Goal: Task Accomplishment & Management: Use online tool/utility

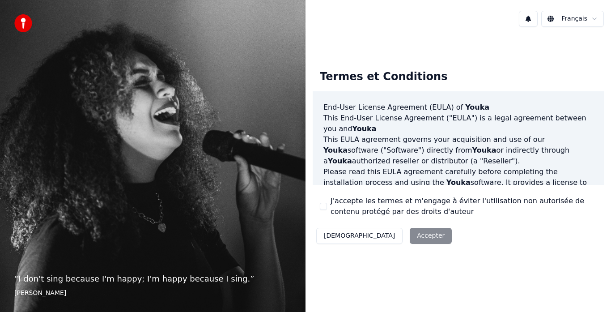
click at [385, 231] on div "Décliner Accepter" at bounding box center [384, 235] width 143 height 23
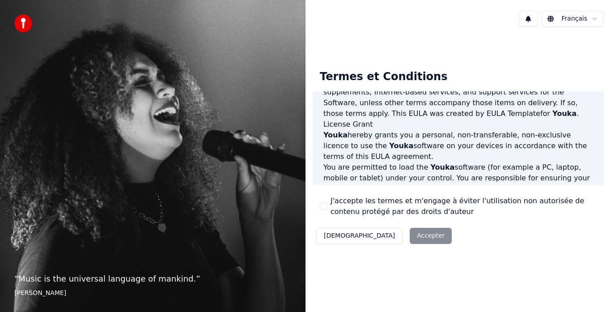
scroll to position [334, 0]
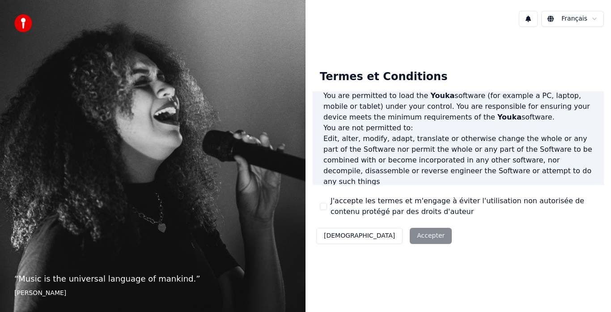
click at [322, 208] on button "J'accepte les termes et m'engage à éviter l'utilisation non autorisée de conten…" at bounding box center [323, 206] width 7 height 7
click at [410, 235] on button "Accepter" at bounding box center [431, 236] width 42 height 16
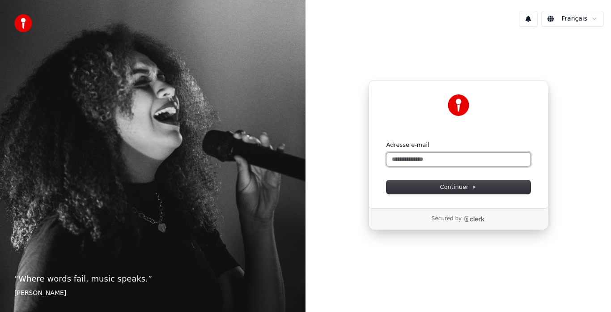
click at [430, 157] on input "Adresse e-mail" at bounding box center [458, 159] width 144 height 13
type input "*"
click at [430, 157] on input "*********" at bounding box center [458, 159] width 144 height 13
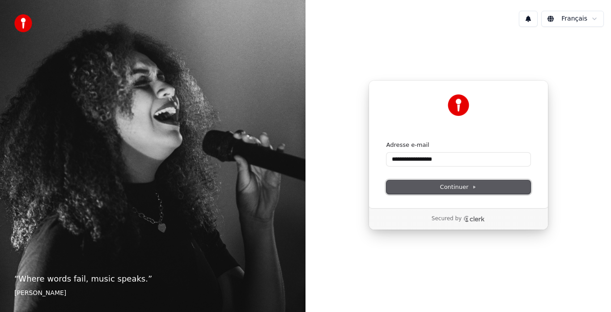
click at [464, 187] on span "Continuer" at bounding box center [458, 187] width 37 height 8
type input "**********"
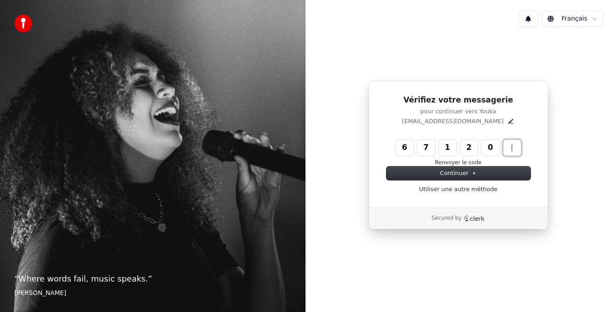
type input "******"
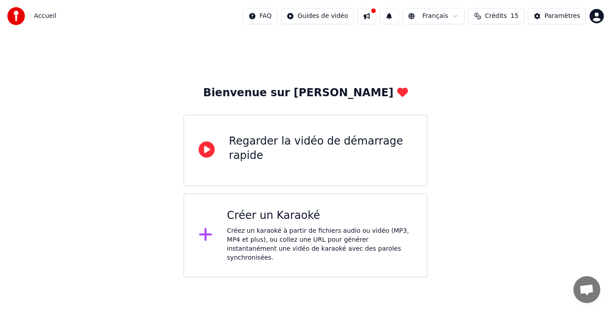
click at [297, 228] on div "Créez un karaoké à partir de fichiers audio ou vidéo (MP3, MP4 et plus), ou col…" at bounding box center [320, 244] width 186 height 36
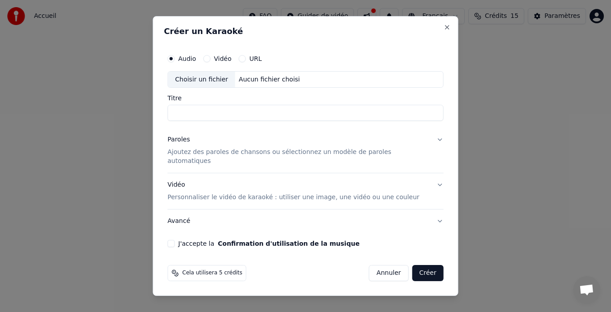
click at [214, 83] on div "Choisir un fichier" at bounding box center [201, 80] width 67 height 16
type input "**********"
click at [204, 159] on p "Ajoutez des paroles de chansons ou sélectionnez un modèle de paroles automatiqu…" at bounding box center [299, 157] width 262 height 18
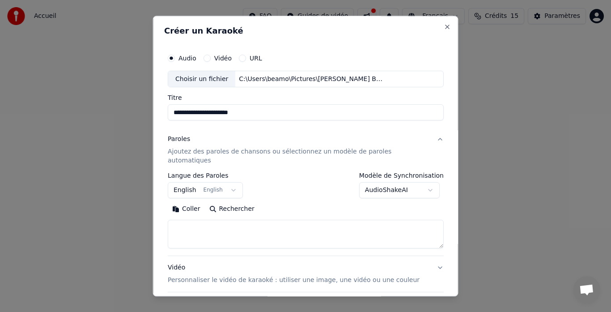
click at [233, 182] on button "English English" at bounding box center [205, 190] width 75 height 16
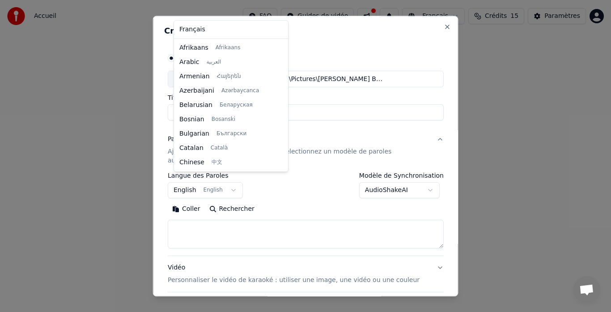
scroll to position [72, 0]
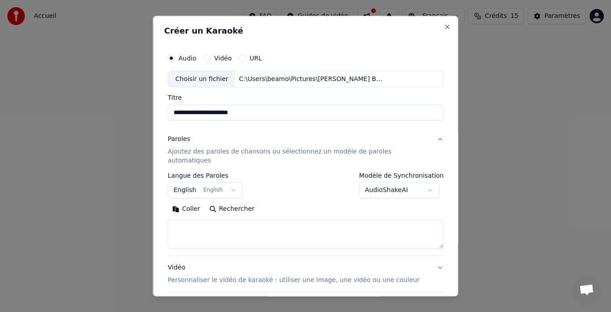
click at [190, 180] on body "**********" at bounding box center [305, 138] width 611 height 277
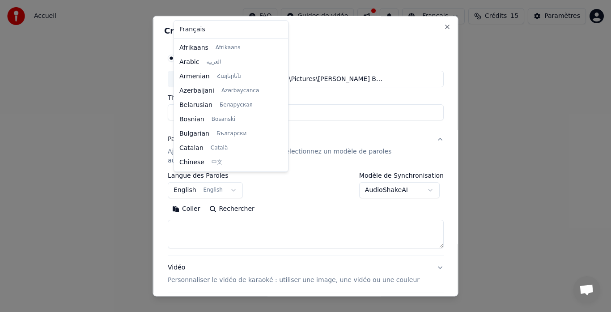
click at [190, 180] on body "**********" at bounding box center [305, 138] width 611 height 277
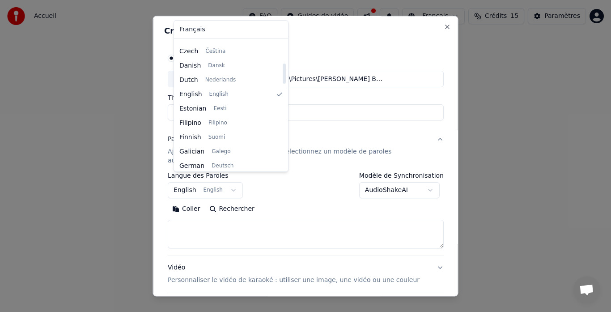
scroll to position [143, 0]
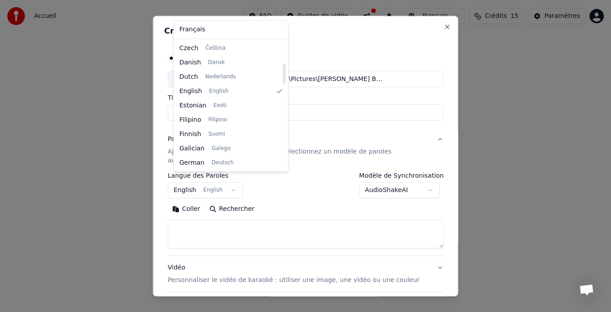
drag, startPoint x: 274, startPoint y: 65, endPoint x: 274, endPoint y: 76, distance: 11.2
click at [283, 76] on div at bounding box center [284, 74] width 3 height 20
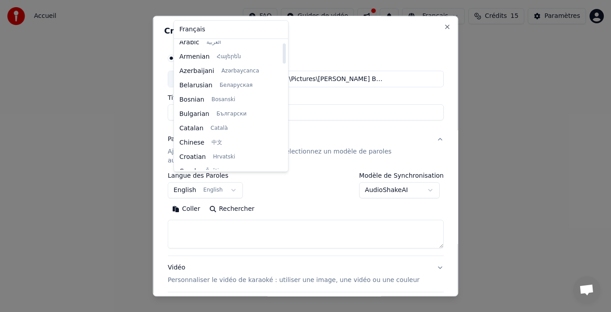
scroll to position [0, 0]
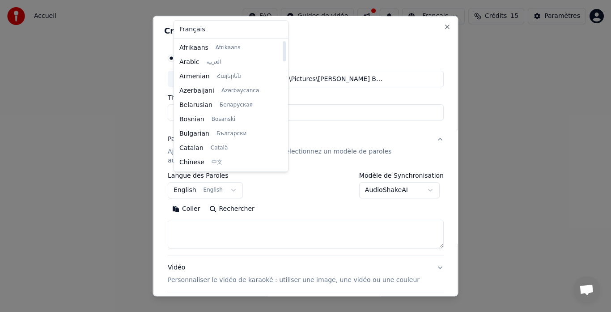
drag, startPoint x: 274, startPoint y: 76, endPoint x: 274, endPoint y: 42, distance: 34.0
click at [283, 42] on div at bounding box center [284, 51] width 3 height 20
select select "**"
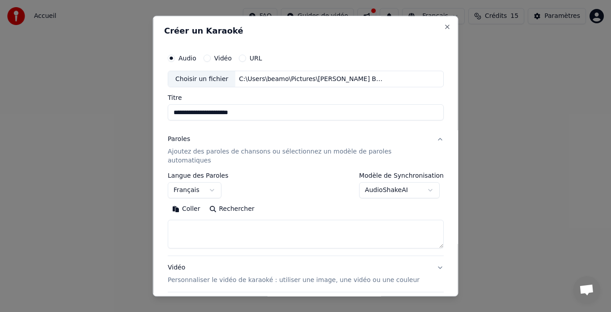
click at [227, 202] on button "Rechercher" at bounding box center [231, 209] width 54 height 14
click at [216, 202] on button "Rechercher" at bounding box center [231, 209] width 54 height 14
click at [230, 220] on textarea at bounding box center [306, 234] width 276 height 29
type textarea "**********"
click at [199, 202] on button "Rechercher" at bounding box center [195, 209] width 54 height 14
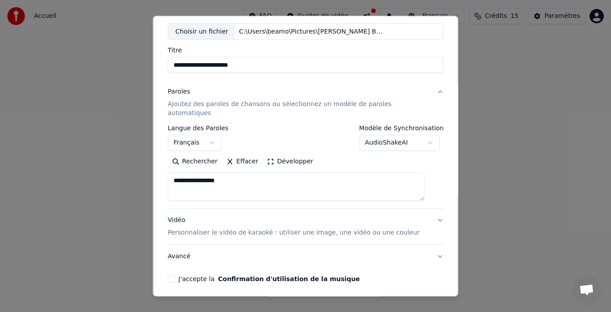
scroll to position [73, 0]
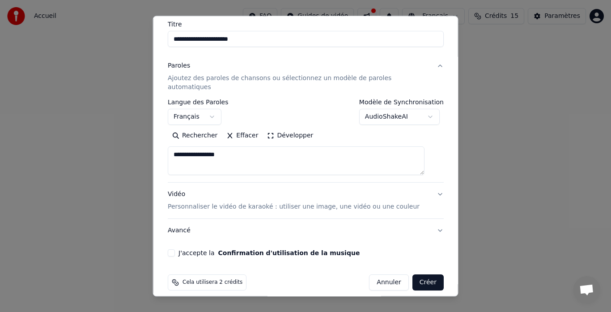
click at [232, 129] on button "Effacer" at bounding box center [242, 136] width 41 height 14
drag, startPoint x: 261, startPoint y: 41, endPoint x: 240, endPoint y: 41, distance: 21.0
click at [240, 41] on input "**********" at bounding box center [306, 39] width 276 height 16
type input "**********"
click at [245, 81] on p "Ajoutez des paroles de chansons ou sélectionnez un modèle de paroles automatiqu…" at bounding box center [299, 83] width 262 height 18
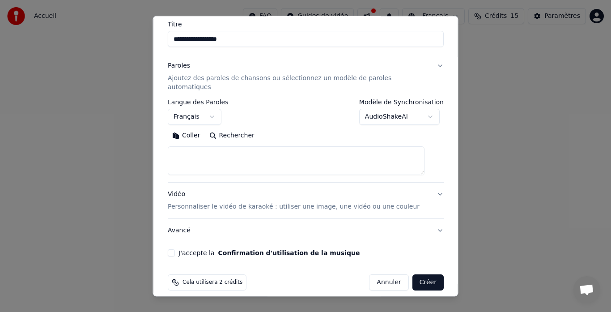
scroll to position [0, 0]
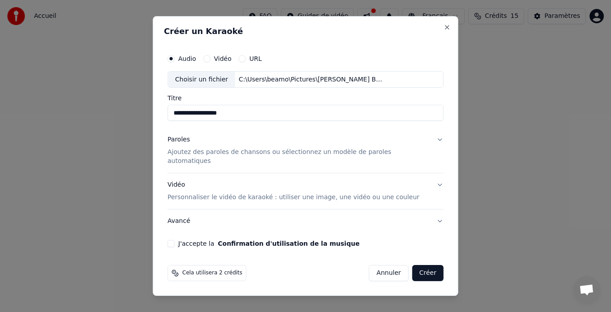
click at [433, 144] on button "Paroles Ajoutez des paroles de chansons ou sélectionnez un modèle de paroles au…" at bounding box center [306, 150] width 276 height 45
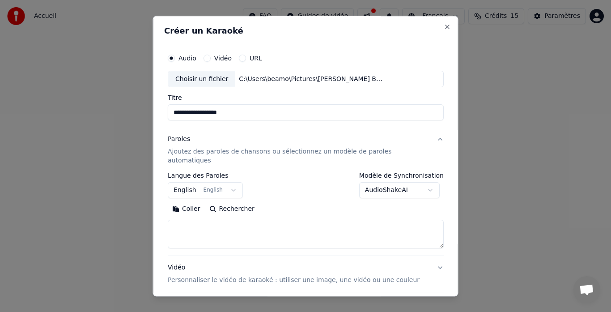
click at [235, 202] on button "Rechercher" at bounding box center [231, 209] width 54 height 14
click at [218, 180] on body "**********" at bounding box center [305, 138] width 611 height 277
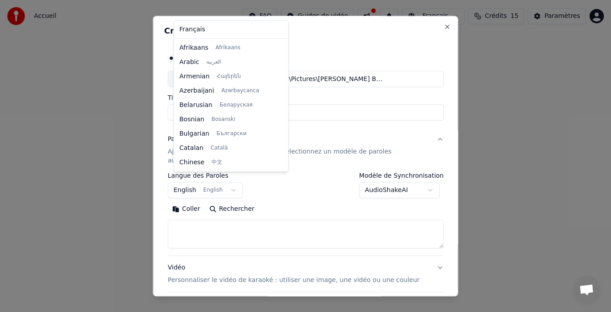
scroll to position [72, 0]
select select "**"
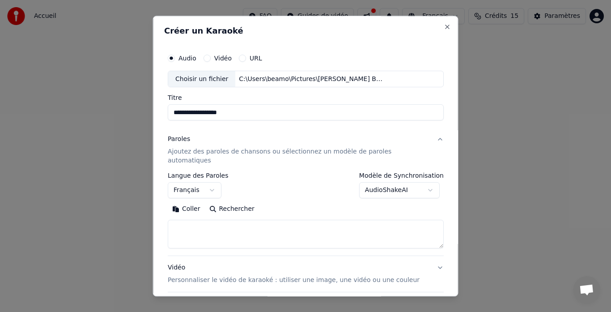
click at [194, 202] on button "Coller" at bounding box center [186, 209] width 37 height 14
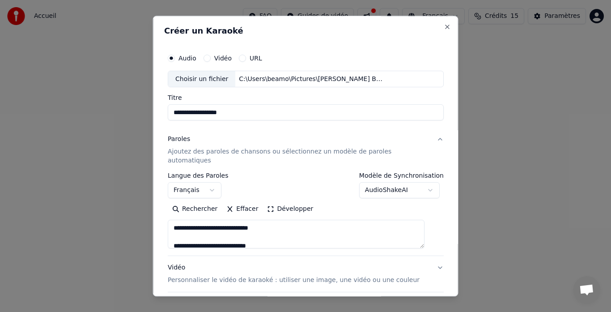
click at [296, 276] on p "Personnaliser le vidéo de karaoké : utiliser une image, une vidéo ou une couleur" at bounding box center [294, 280] width 252 height 9
type textarea "**********"
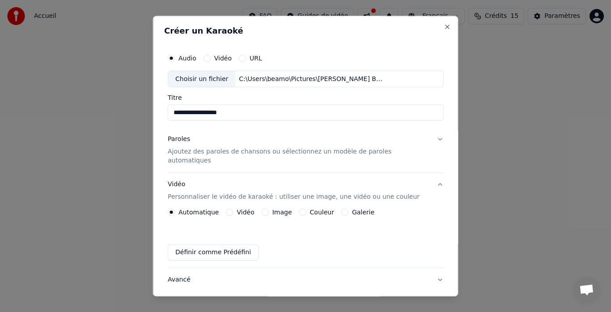
click at [280, 209] on div "Automatique Vidéo Image Couleur Galerie Définir comme Prédéfini" at bounding box center [306, 235] width 276 height 52
click at [284, 209] on label "Image" at bounding box center [282, 212] width 20 height 6
click at [268, 209] on button "Image" at bounding box center [264, 212] width 7 height 7
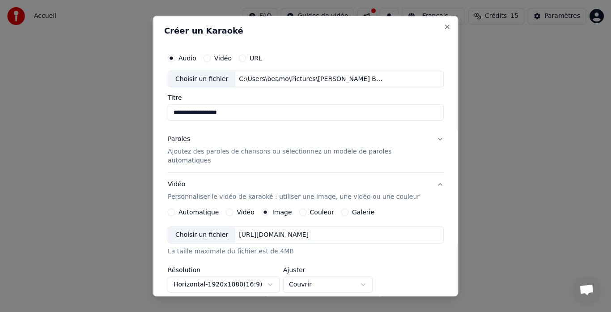
click at [213, 227] on div "Choisir un fichier" at bounding box center [201, 235] width 67 height 16
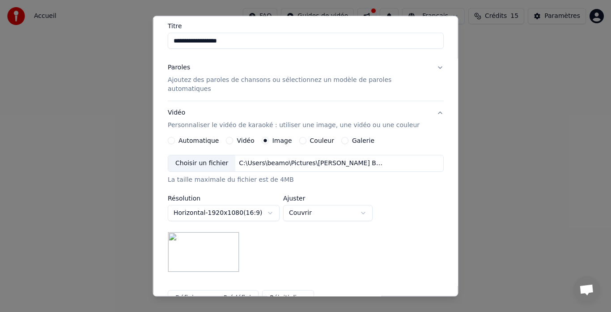
click at [212, 156] on div "Choisir un fichier" at bounding box center [201, 164] width 67 height 16
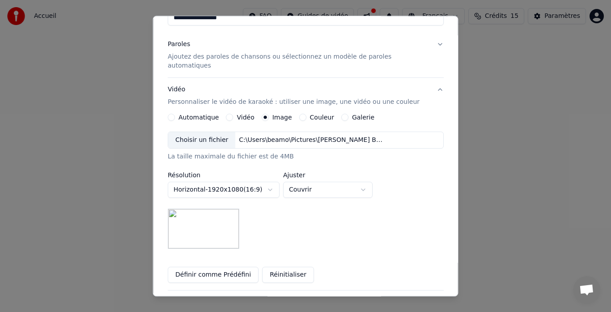
scroll to position [107, 0]
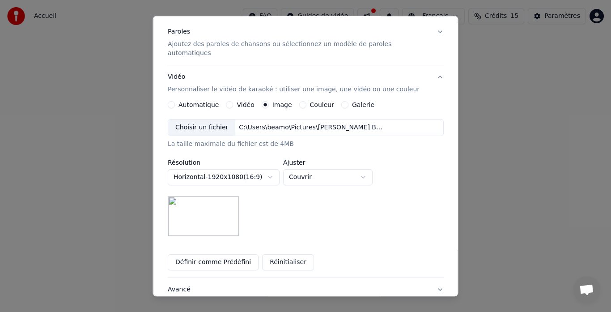
click at [360, 102] on label "Galerie" at bounding box center [363, 105] width 22 height 6
click at [348, 102] on button "Galerie" at bounding box center [344, 105] width 7 height 7
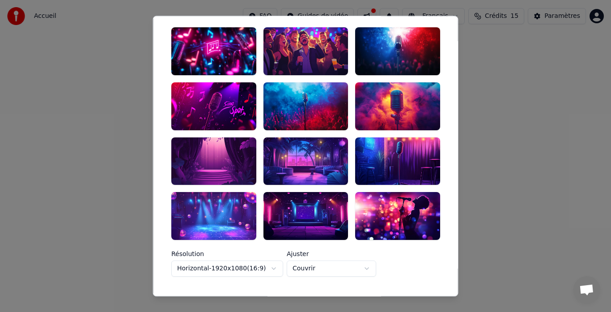
scroll to position [215, 0]
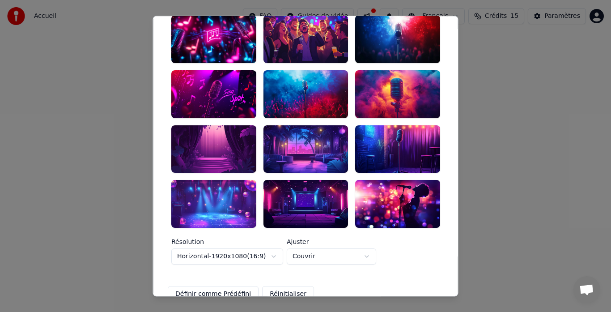
click at [282, 286] on button "Réinitialiser" at bounding box center [288, 294] width 52 height 16
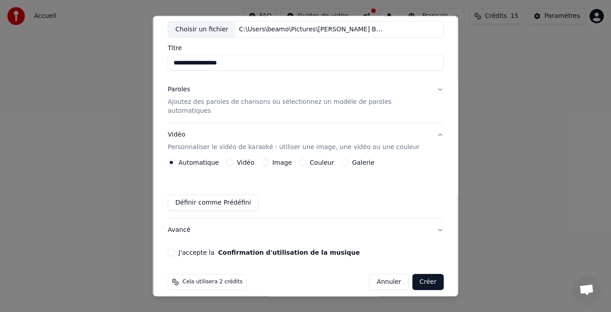
scroll to position [0, 0]
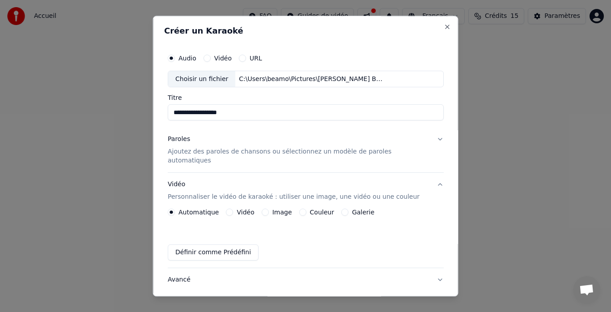
click at [259, 151] on p "Ajoutez des paroles de chansons ou sélectionnez un modèle de paroles automatiqu…" at bounding box center [299, 157] width 262 height 18
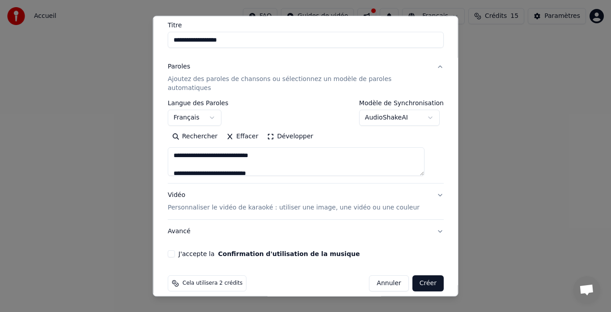
scroll to position [73, 0]
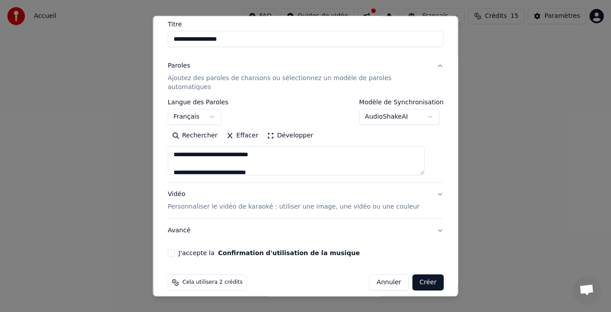
click at [238, 203] on p "Personnaliser le vidéo de karaoké : utiliser une image, une vidéo ou une couleur" at bounding box center [294, 207] width 252 height 9
type textarea "**********"
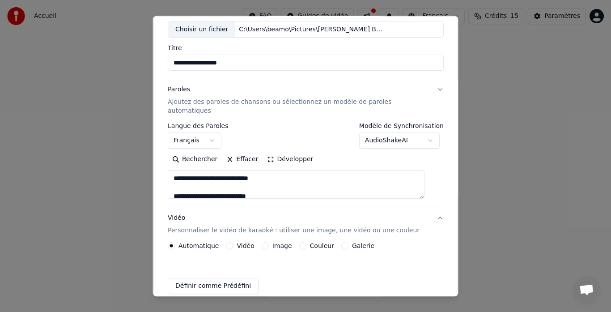
scroll to position [50, 0]
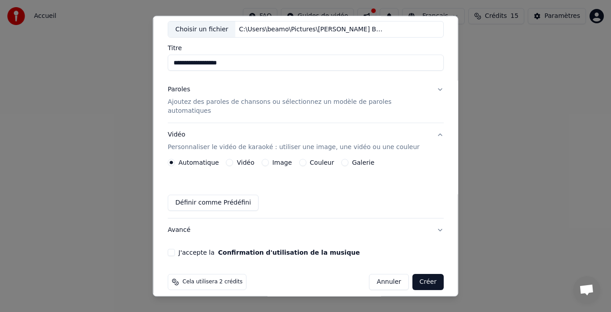
click at [282, 160] on label "Image" at bounding box center [282, 163] width 20 height 6
click at [268, 159] on button "Image" at bounding box center [264, 162] width 7 height 7
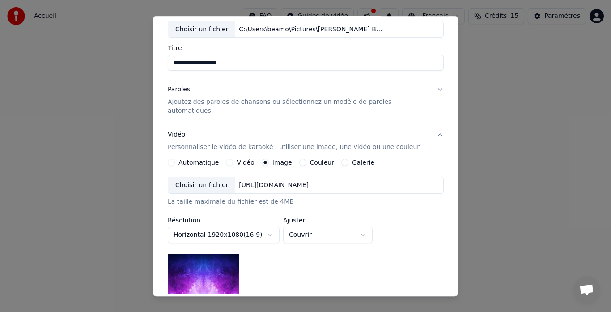
click at [209, 178] on div "Choisir un fichier" at bounding box center [201, 186] width 67 height 16
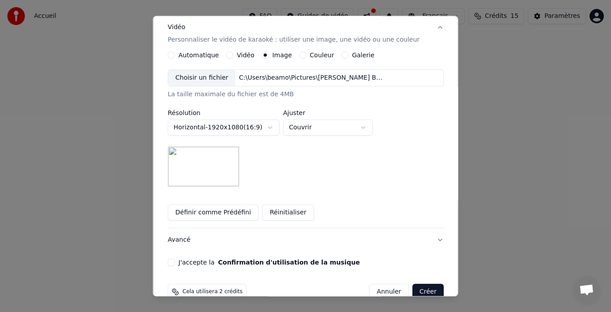
scroll to position [166, 0]
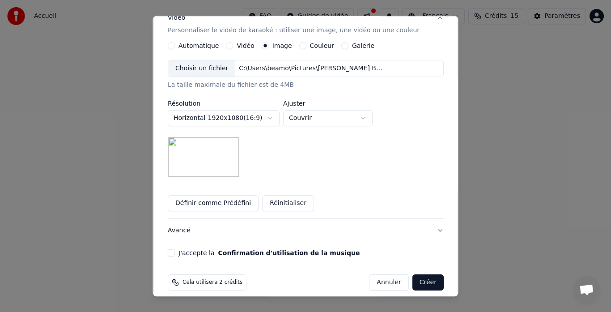
click at [175, 250] on button "J'accepte la Confirmation d'utilisation de la musique" at bounding box center [171, 253] width 7 height 7
click at [412, 279] on button "Créer" at bounding box center [427, 283] width 31 height 16
click at [412, 275] on button "Créer" at bounding box center [427, 283] width 31 height 16
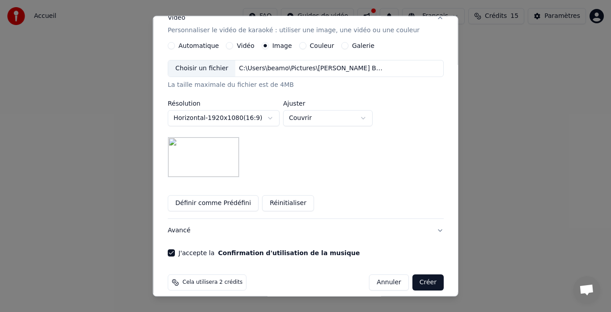
click at [412, 275] on button "Créer" at bounding box center [427, 283] width 31 height 16
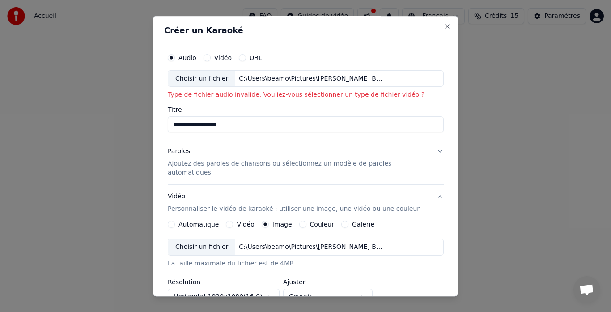
scroll to position [0, 0]
click at [210, 77] on div "Choisir un fichier" at bounding box center [201, 79] width 67 height 16
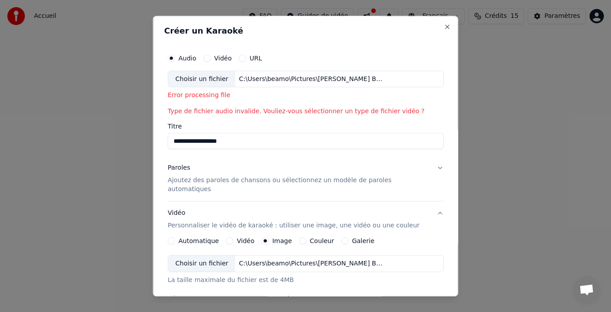
click at [378, 79] on div "C:\Users\beamo\Pictures\[PERSON_NAME] BLANC\[PERSON_NAME] BLANC titre.jpg" at bounding box center [311, 79] width 152 height 9
click at [358, 78] on div "C:\Users\beamo\Pictures\[PERSON_NAME] BLANC\[PERSON_NAME] BLANC titre.jpg" at bounding box center [311, 79] width 152 height 9
drag, startPoint x: 173, startPoint y: 96, endPoint x: 254, endPoint y: 106, distance: 81.9
click at [254, 106] on div "**********" at bounding box center [305, 251] width 283 height 410
click at [424, 81] on div "Choisir un fichier C:\Users\beamo\Pictures\[PERSON_NAME] BLANC\[PERSON_NAME] BL…" at bounding box center [306, 79] width 276 height 17
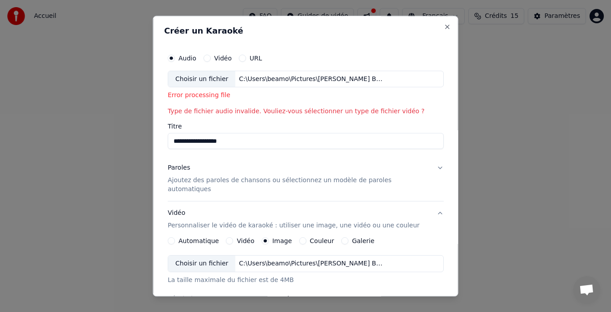
click at [227, 79] on div "Choisir un fichier" at bounding box center [201, 79] width 67 height 16
click at [231, 58] on label "Vidéo" at bounding box center [222, 58] width 17 height 6
click at [210, 58] on button "Vidéo" at bounding box center [206, 58] width 7 height 7
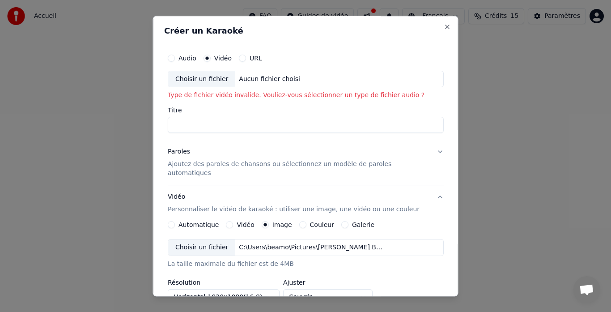
click at [215, 77] on div "Choisir un fichier" at bounding box center [201, 79] width 67 height 16
click at [194, 59] on label "Audio" at bounding box center [187, 58] width 18 height 6
click at [175, 59] on button "Audio" at bounding box center [171, 58] width 7 height 7
click at [199, 85] on div "Choisir un fichier" at bounding box center [201, 79] width 67 height 16
type input "**********"
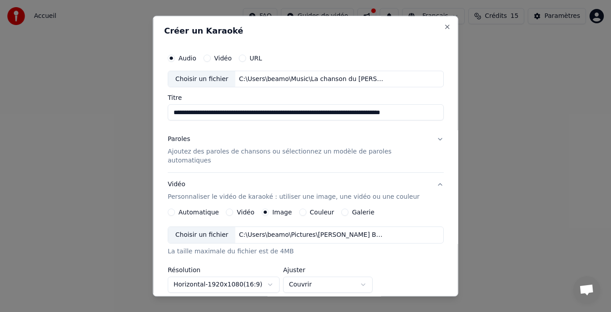
click at [257, 231] on div "C:\Users\beamo\Pictures\[PERSON_NAME] BLANC\1pbviy-25952593.jpeg" at bounding box center [311, 235] width 152 height 9
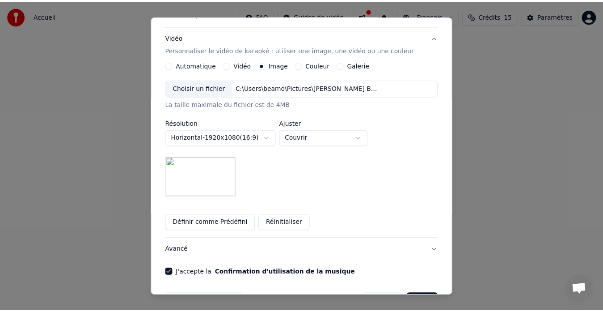
scroll to position [166, 0]
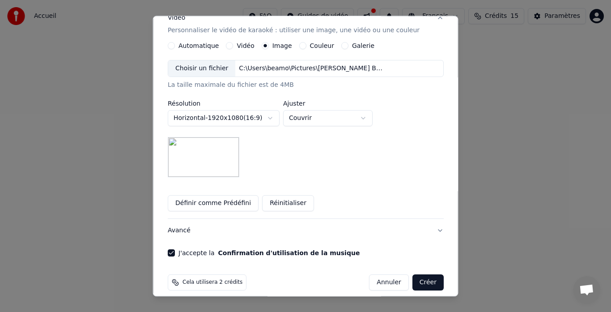
click at [416, 277] on button "Créer" at bounding box center [427, 283] width 31 height 16
